Goal: Task Accomplishment & Management: Use online tool/utility

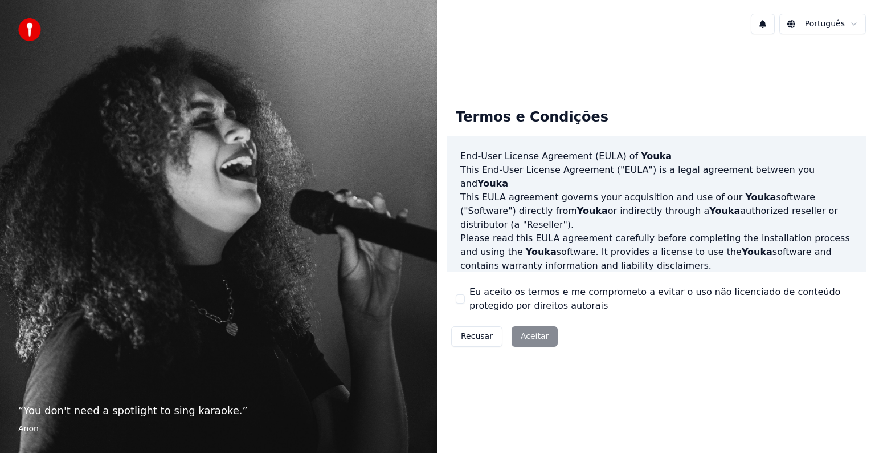
click at [462, 293] on div "Eu aceito os termos e me comprometo a evitar o uso não licenciado de conteúdo p…" at bounding box center [656, 298] width 401 height 27
click at [463, 290] on div "Eu aceito os termos e me comprometo a evitar o uso não licenciado de conteúdo p…" at bounding box center [656, 298] width 401 height 27
click at [523, 336] on div "Recusar Aceitar" at bounding box center [505, 336] width 116 height 30
drag, startPoint x: 458, startPoint y: 312, endPoint x: 491, endPoint y: 306, distance: 33.8
click at [460, 312] on div "Termos e Condições End-User License Agreement ([PERSON_NAME]) of Youka This End…" at bounding box center [656, 225] width 419 height 252
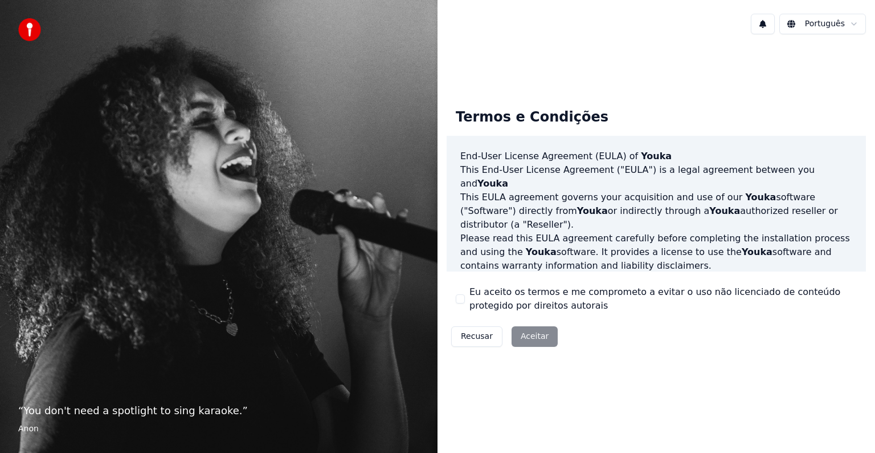
click at [622, 317] on div "Termos e Condições End-User License Agreement ([PERSON_NAME]) of Youka This End…" at bounding box center [656, 225] width 419 height 252
click at [461, 290] on div "Eu aceito os termos e me comprometo a evitar o uso não licenciado de conteúdo p…" at bounding box center [656, 298] width 401 height 27
click at [464, 295] on button "Eu aceito os termos e me comprometo a evitar o uso não licenciado de conteúdo p…" at bounding box center [460, 298] width 9 height 9
click at [526, 334] on button "Aceitar" at bounding box center [535, 336] width 46 height 21
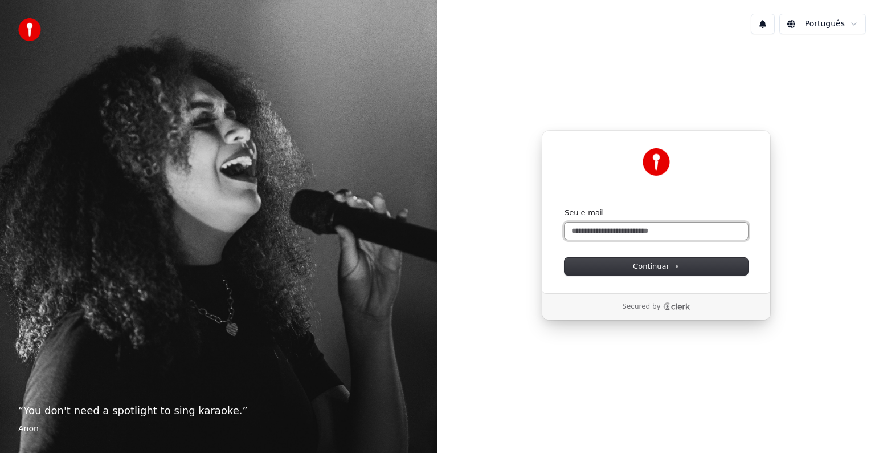
click at [600, 237] on input "Seu e-mail" at bounding box center [657, 230] width 184 height 17
click at [615, 235] on input "Seu e-mail" at bounding box center [657, 230] width 184 height 17
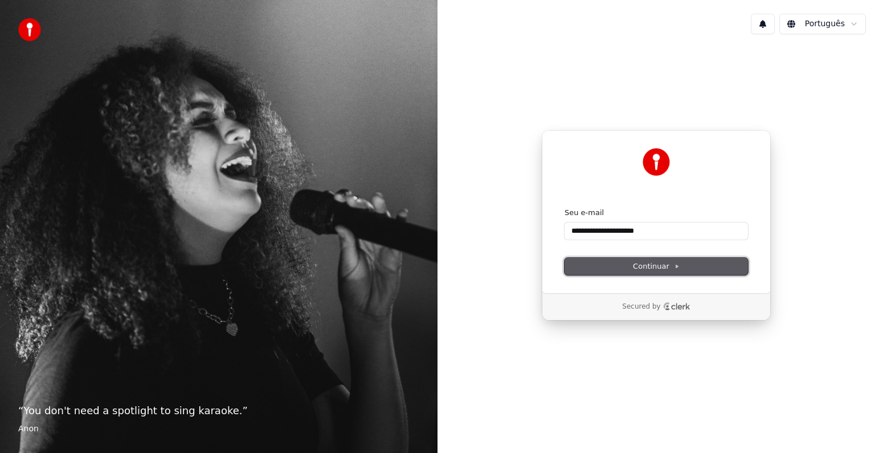
click at [657, 266] on span "Continuar" at bounding box center [656, 266] width 47 height 10
type input "**********"
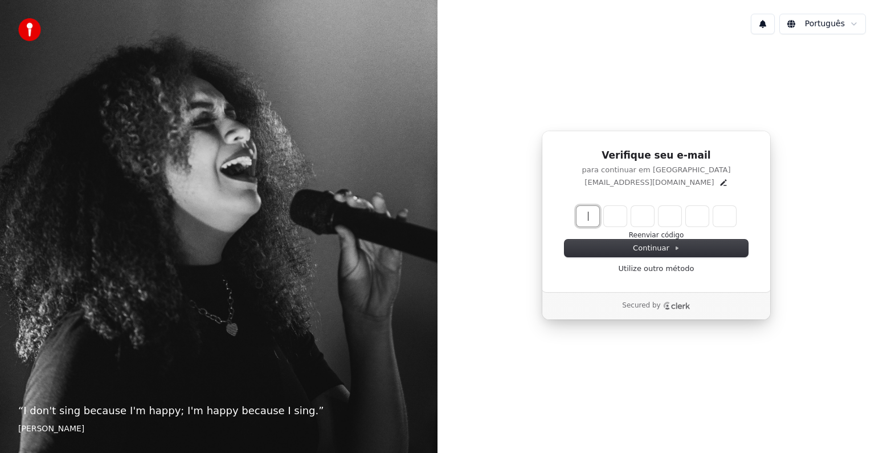
paste input "******"
type input "******"
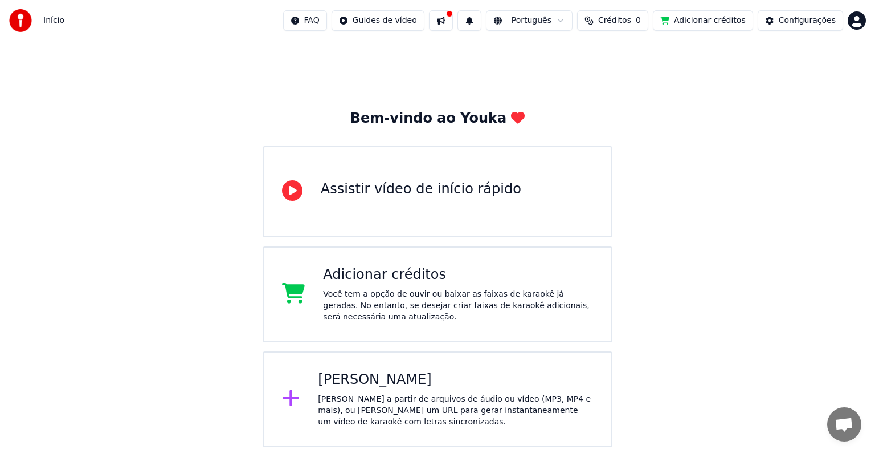
click at [458, 295] on div "Você tem a opção de ouvir ou baixar as faixas de karaokê já geradas. No entanto…" at bounding box center [458, 305] width 270 height 34
